Goal: Task Accomplishment & Management: Manage account settings

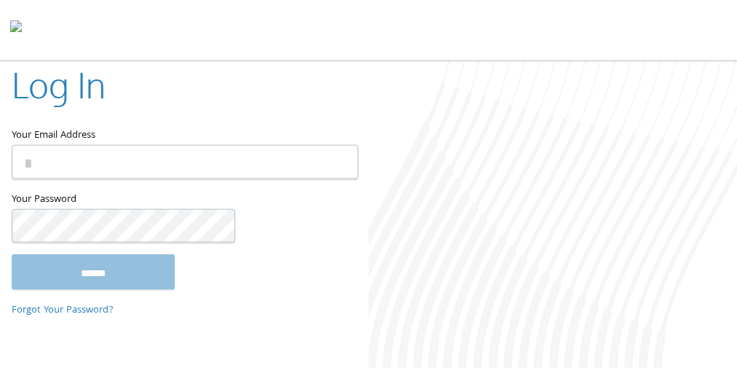
type input "**********"
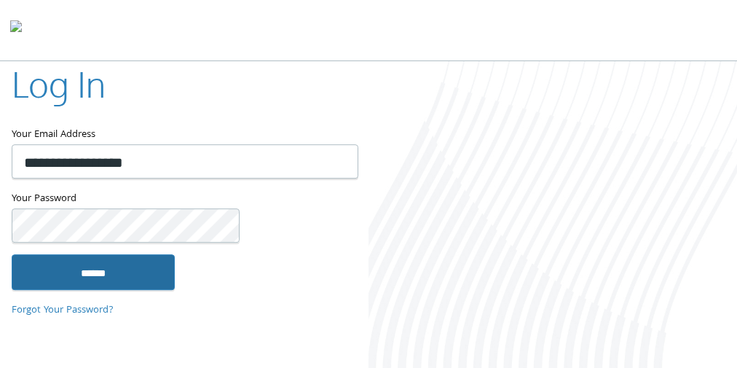
click at [93, 284] on input "******" at bounding box center [93, 271] width 163 height 35
